Goal: Task Accomplishment & Management: Manage account settings

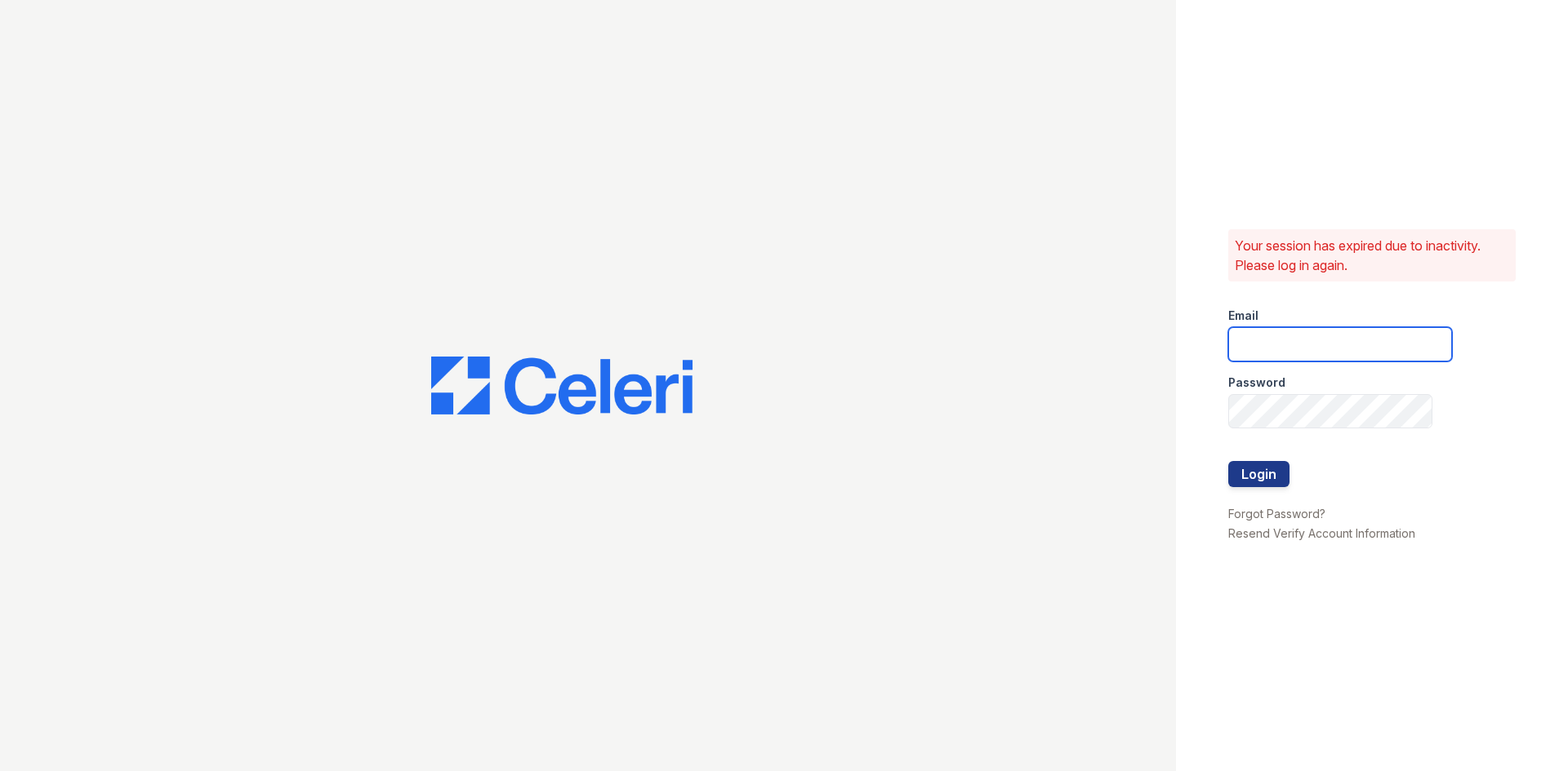
type input "[EMAIL_ADDRESS][DOMAIN_NAME]"
click at [1233, 469] on button "Login" at bounding box center [1259, 474] width 61 height 26
